Goal: Task Accomplishment & Management: Use online tool/utility

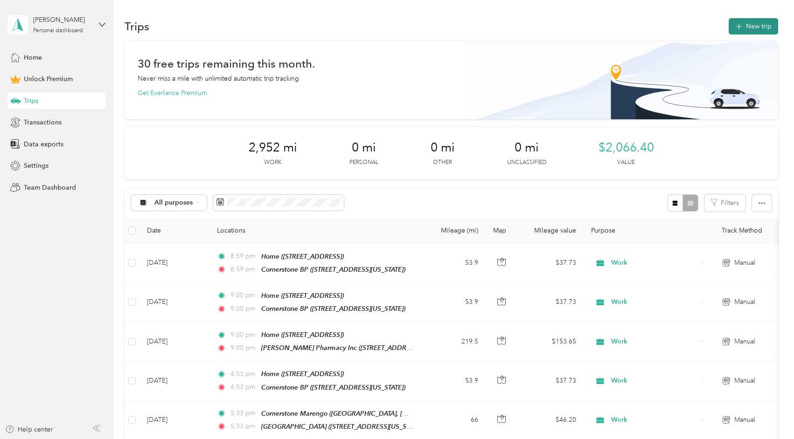
click at [746, 21] on button "New trip" at bounding box center [753, 26] width 49 height 16
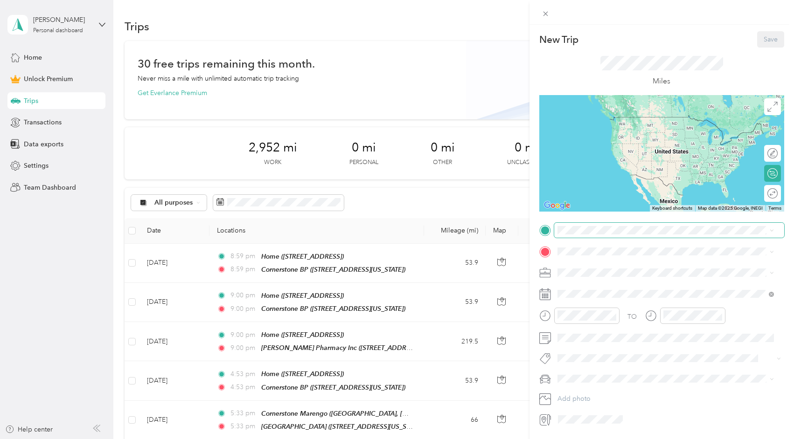
click at [601, 235] on span at bounding box center [669, 230] width 230 height 15
click at [588, 278] on div "Home [STREET_ADDRESS]" at bounding box center [666, 273] width 210 height 23
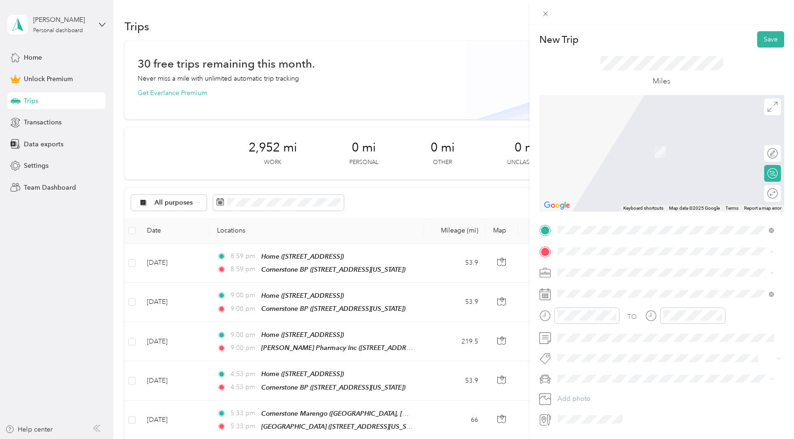
click at [593, 344] on strong "Cornerstone BP" at bounding box center [599, 347] width 48 height 8
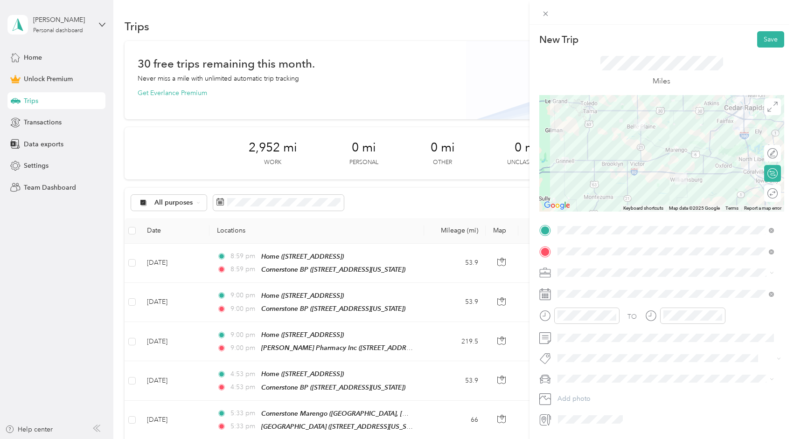
click at [769, 188] on div "Round trip" at bounding box center [772, 193] width 17 height 17
click at [766, 193] on div at bounding box center [768, 193] width 20 height 10
click at [578, 286] on div "Work" at bounding box center [666, 290] width 210 height 10
click at [759, 45] on button "Save" at bounding box center [770, 39] width 27 height 16
